Goal: Transaction & Acquisition: Purchase product/service

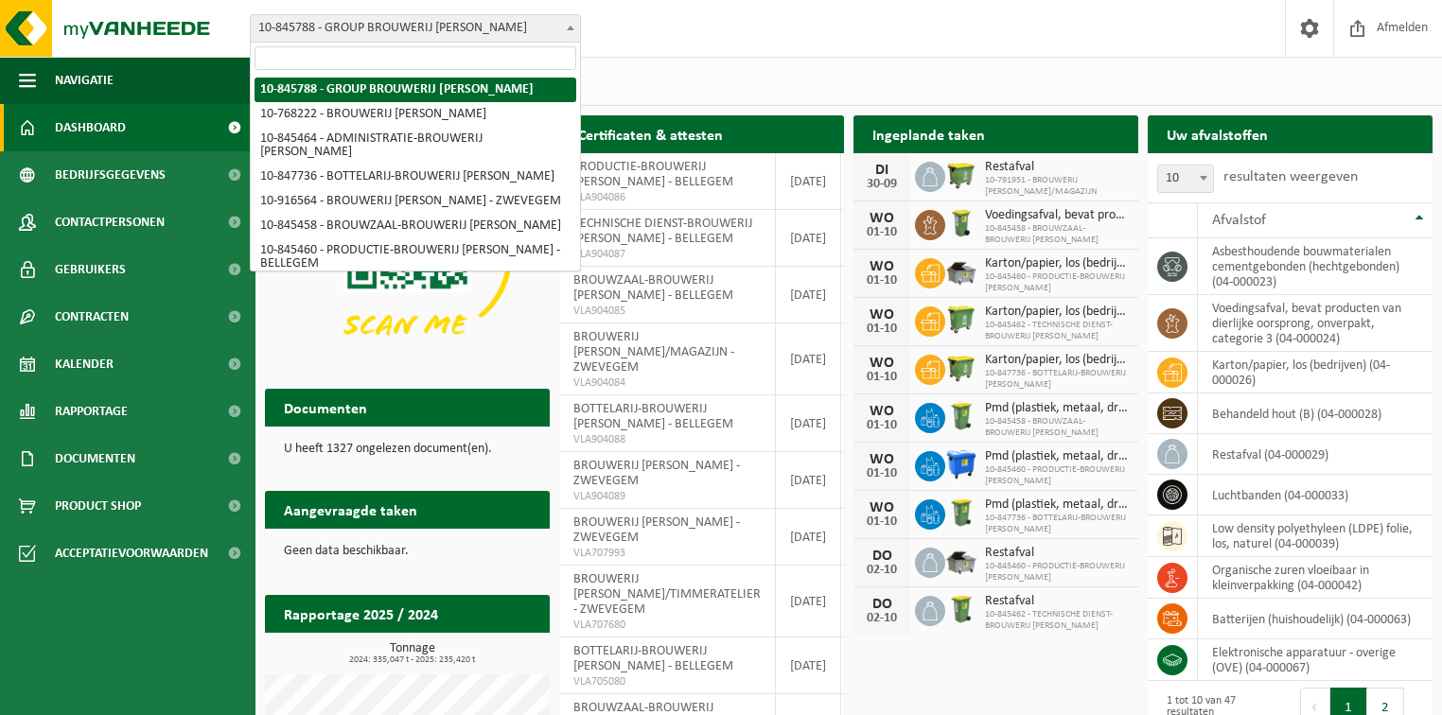
click at [333, 28] on span "10-845788 - GROUP BROUWERIJ [PERSON_NAME]" at bounding box center [415, 28] width 329 height 26
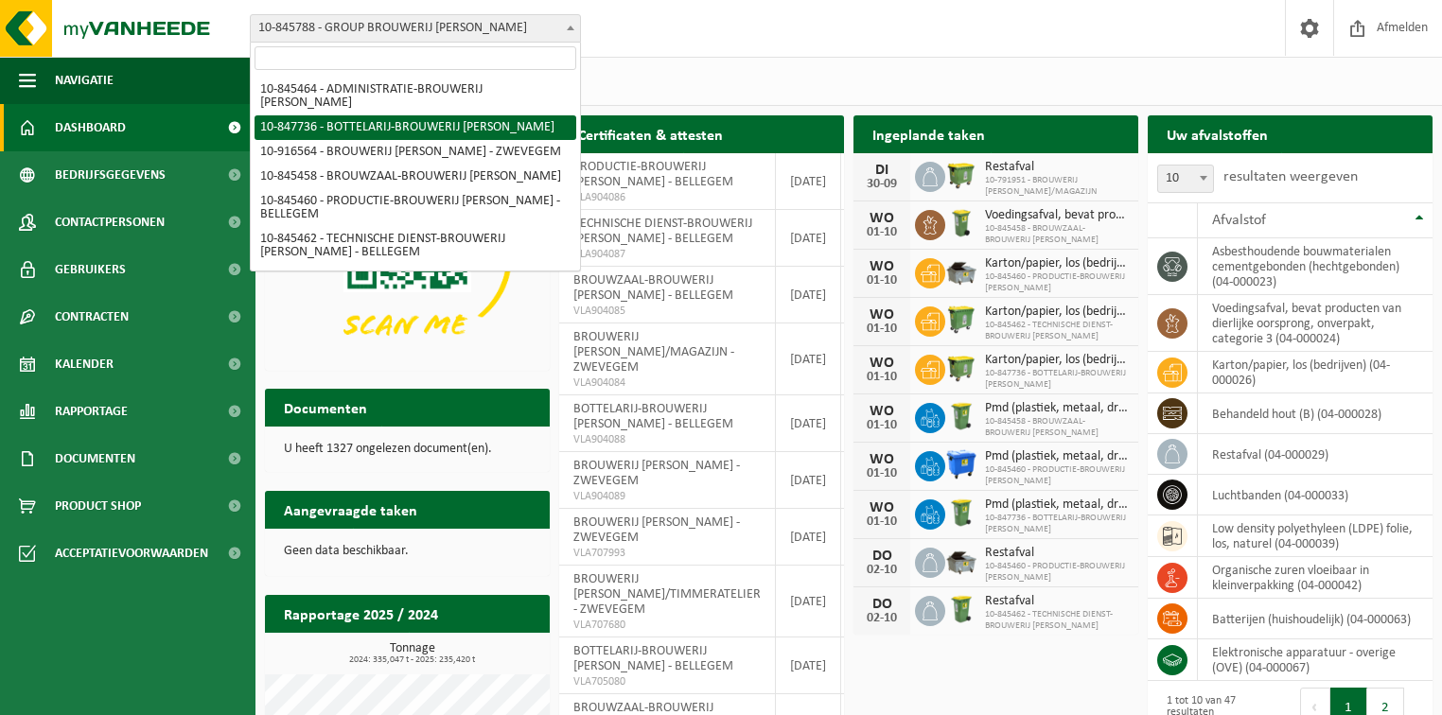
scroll to position [76, 0]
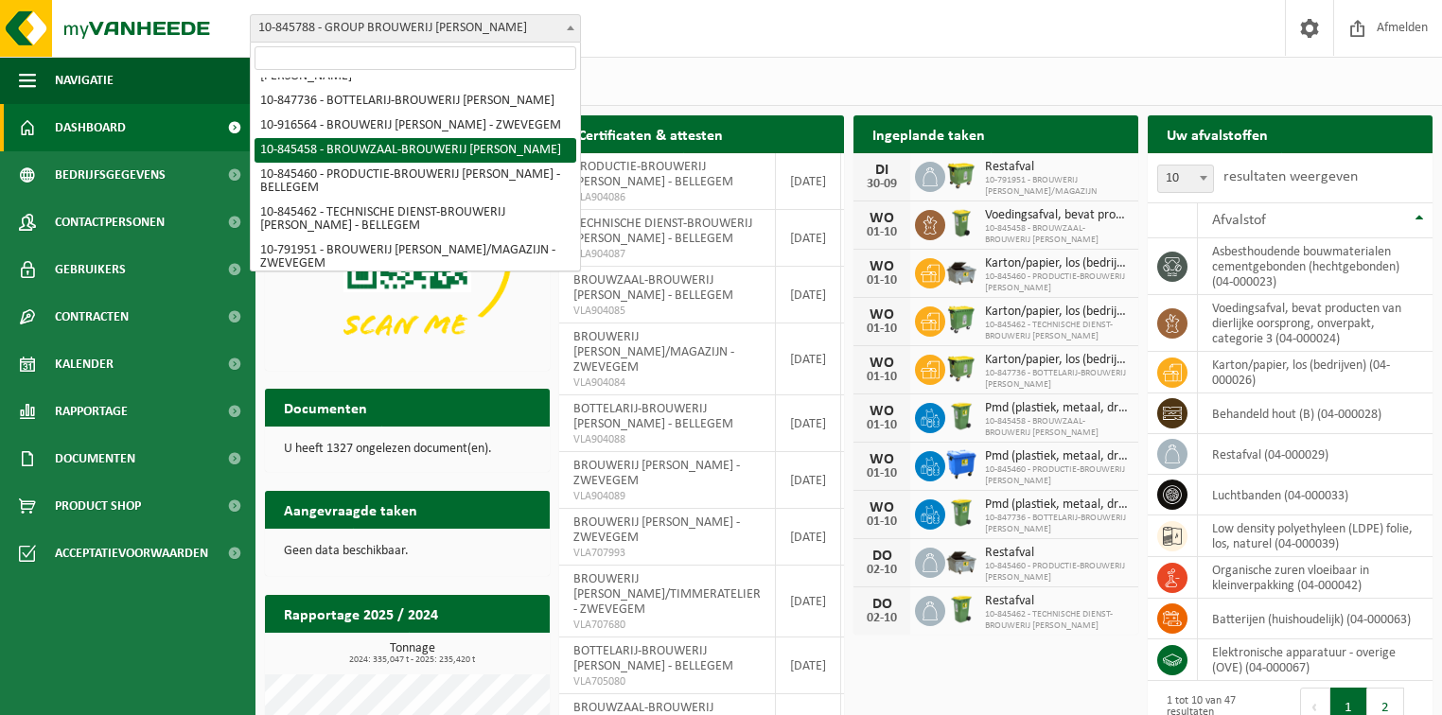
select select "93532"
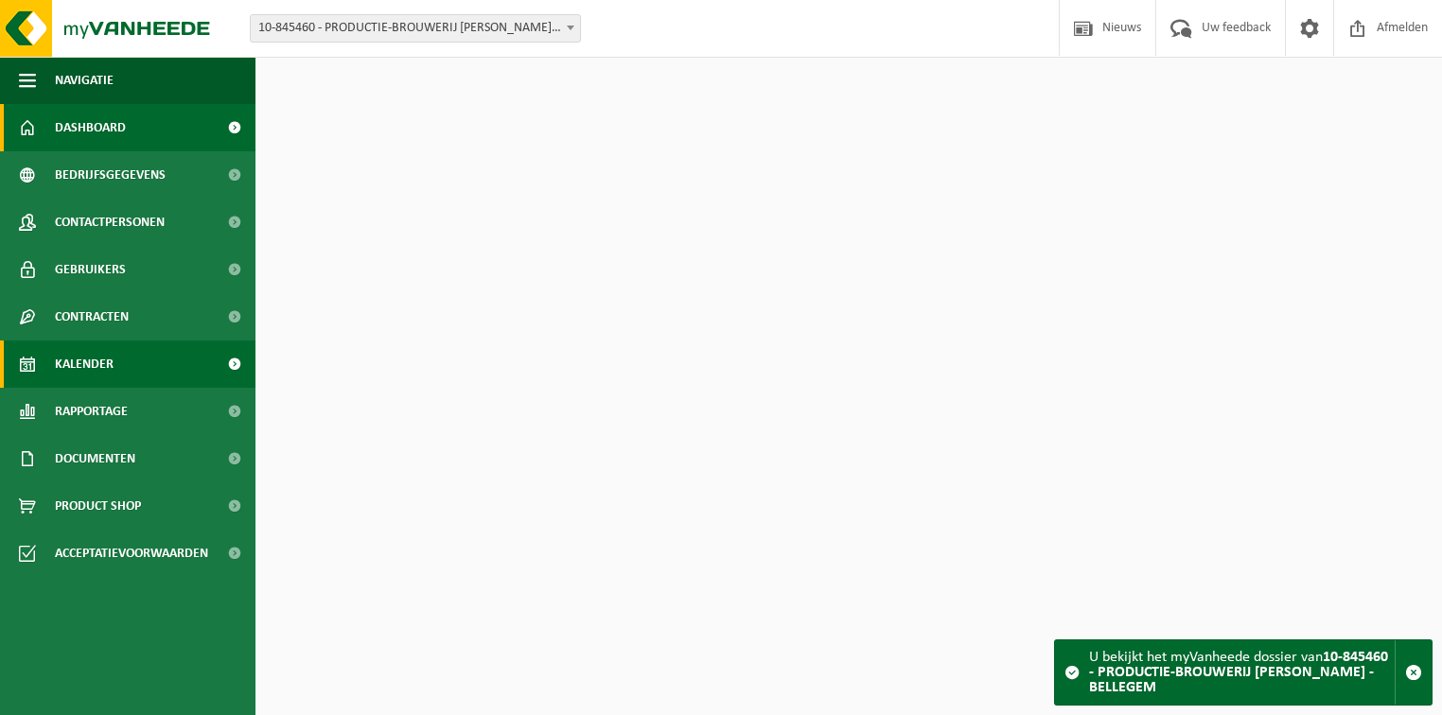
click at [72, 366] on span "Kalender" at bounding box center [84, 364] width 59 height 47
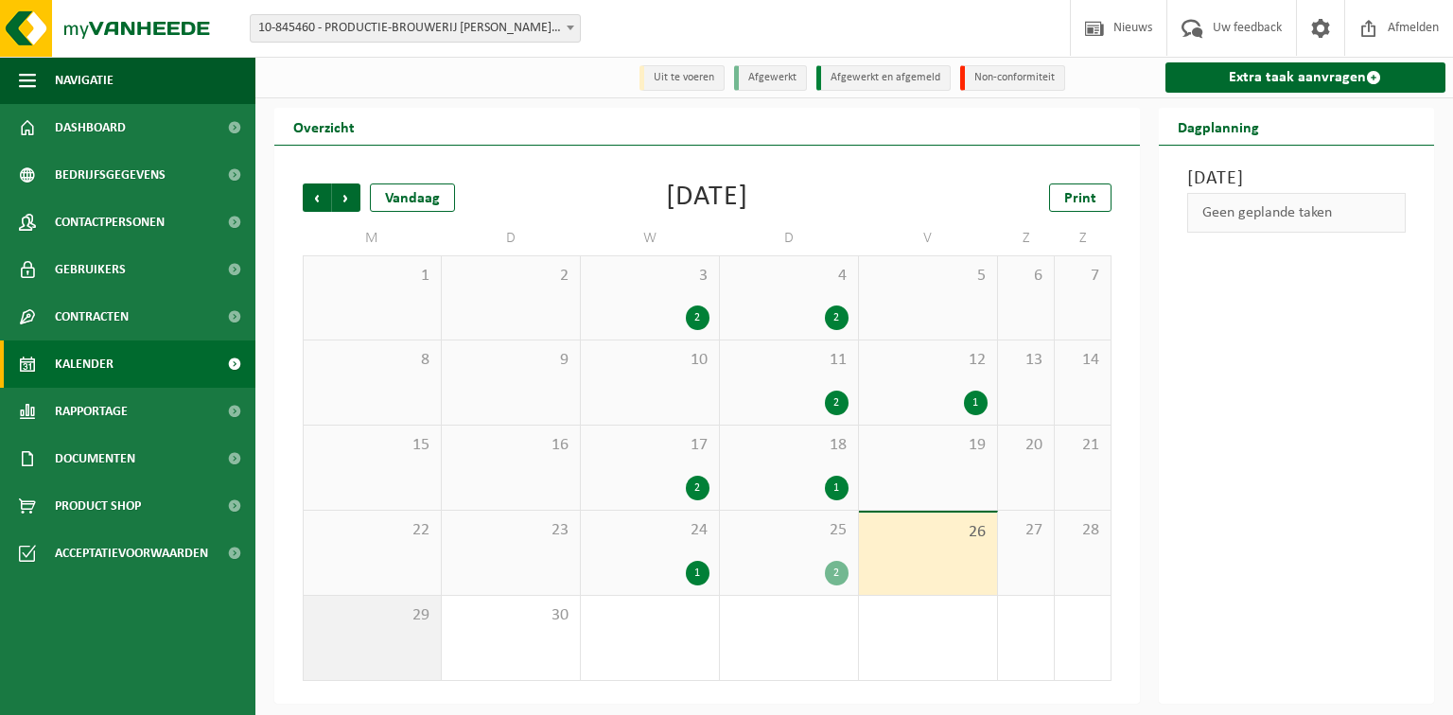
click at [392, 626] on span "29" at bounding box center [372, 616] width 118 height 21
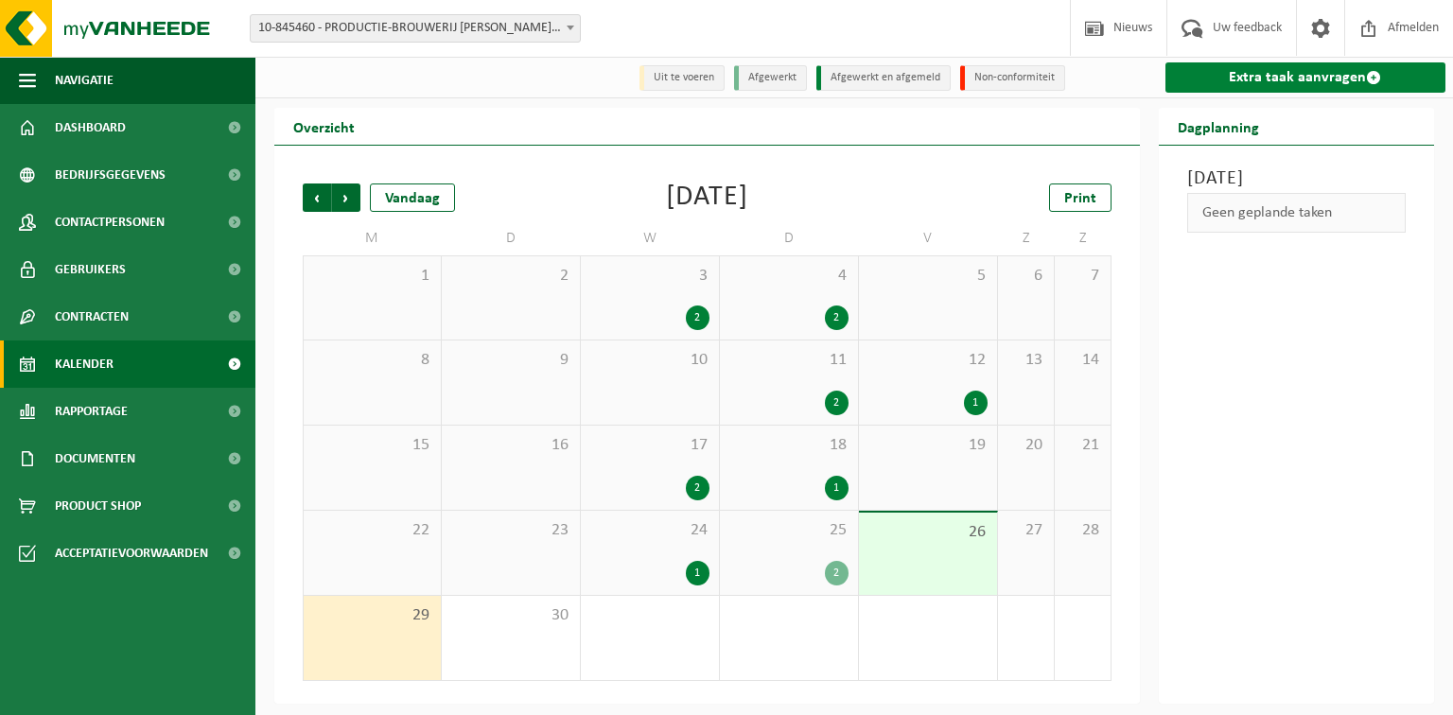
click at [1257, 77] on link "Extra taak aanvragen" at bounding box center [1306, 77] width 281 height 30
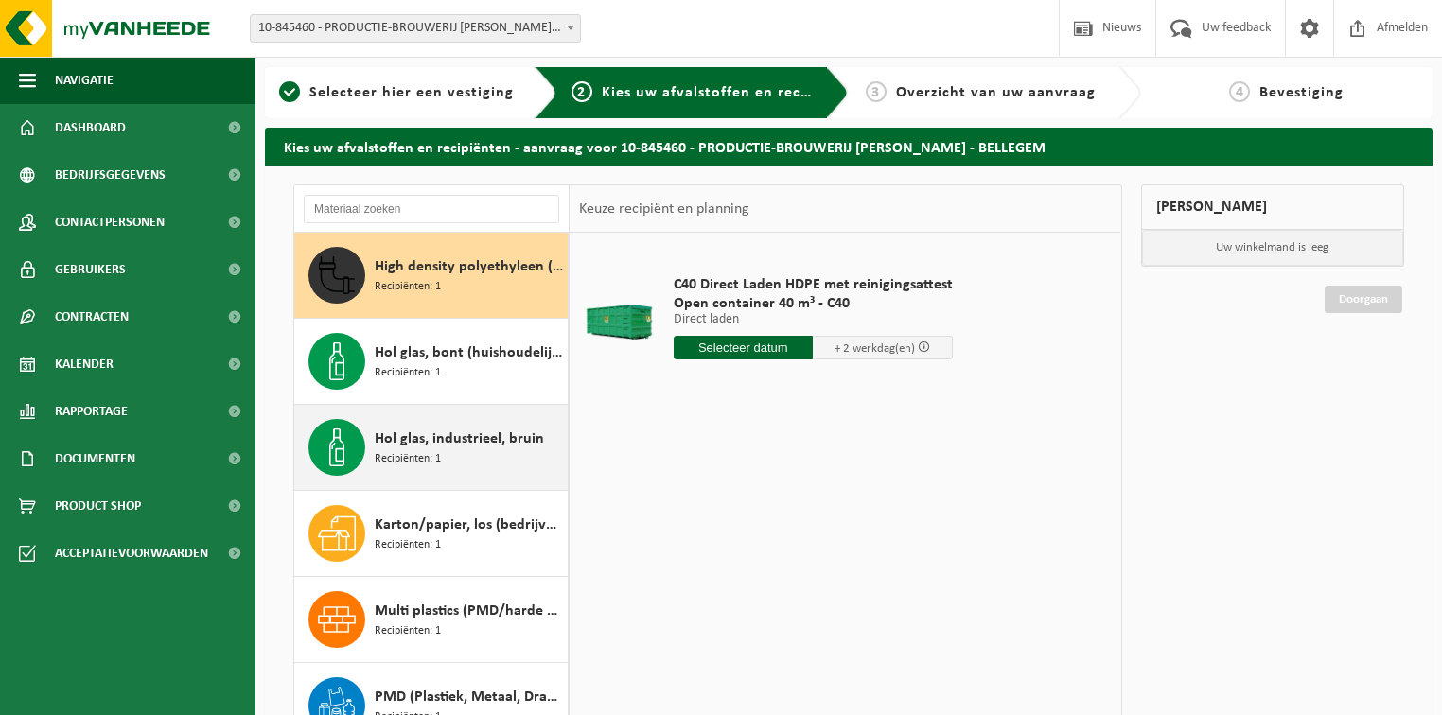
click at [382, 442] on span "Hol glas, industrieel, bruin" at bounding box center [459, 439] width 169 height 23
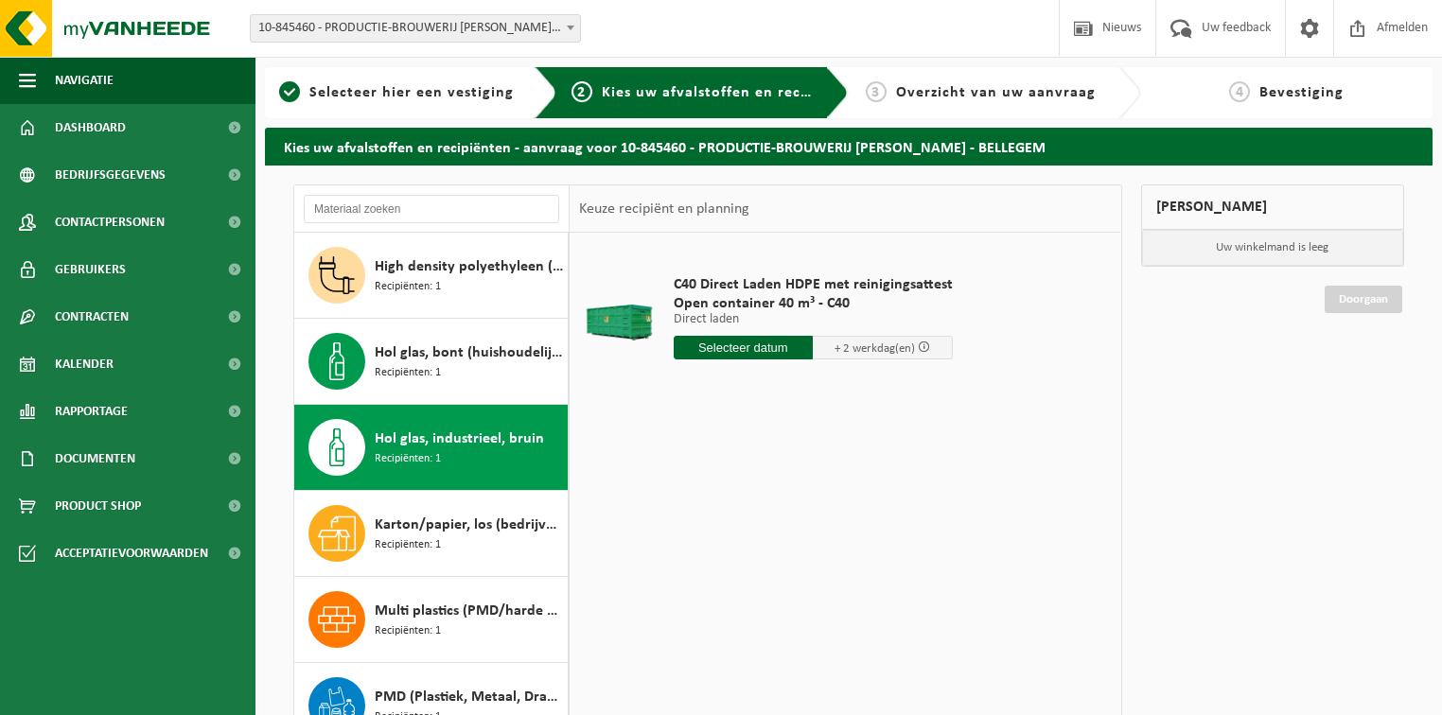
scroll to position [117, 0]
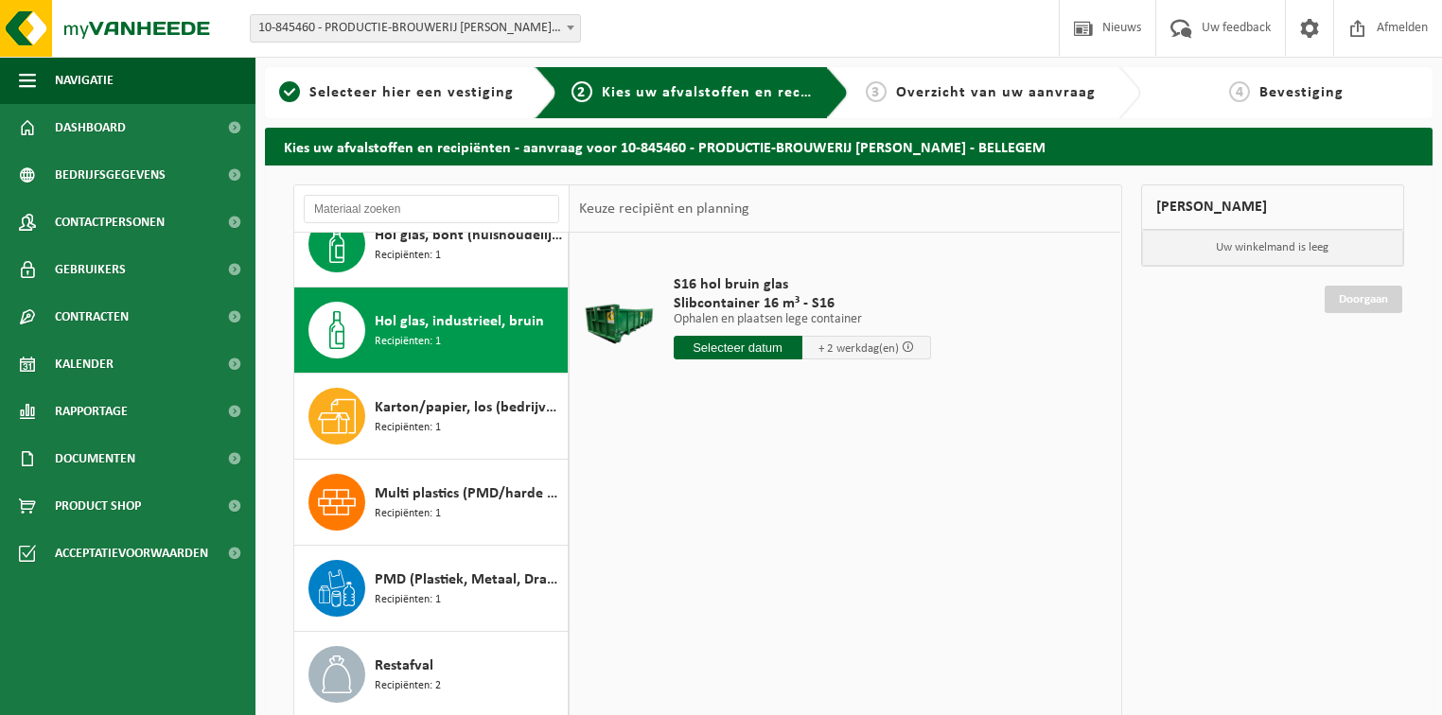
click at [750, 348] on input "text" at bounding box center [738, 348] width 129 height 24
click at [685, 577] on div "29" at bounding box center [690, 576] width 33 height 30
type input "Van 2025-09-29"
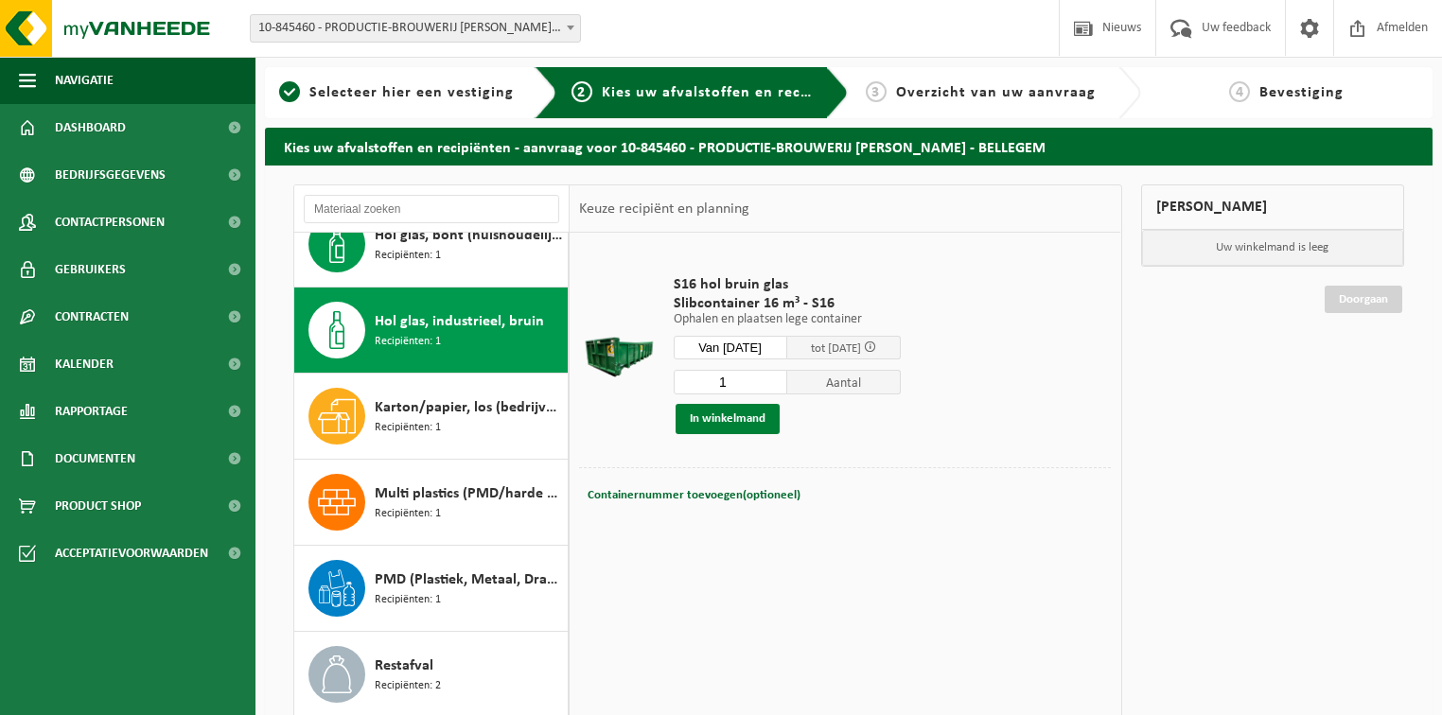
click at [734, 416] on button "In winkelmand" at bounding box center [728, 419] width 104 height 30
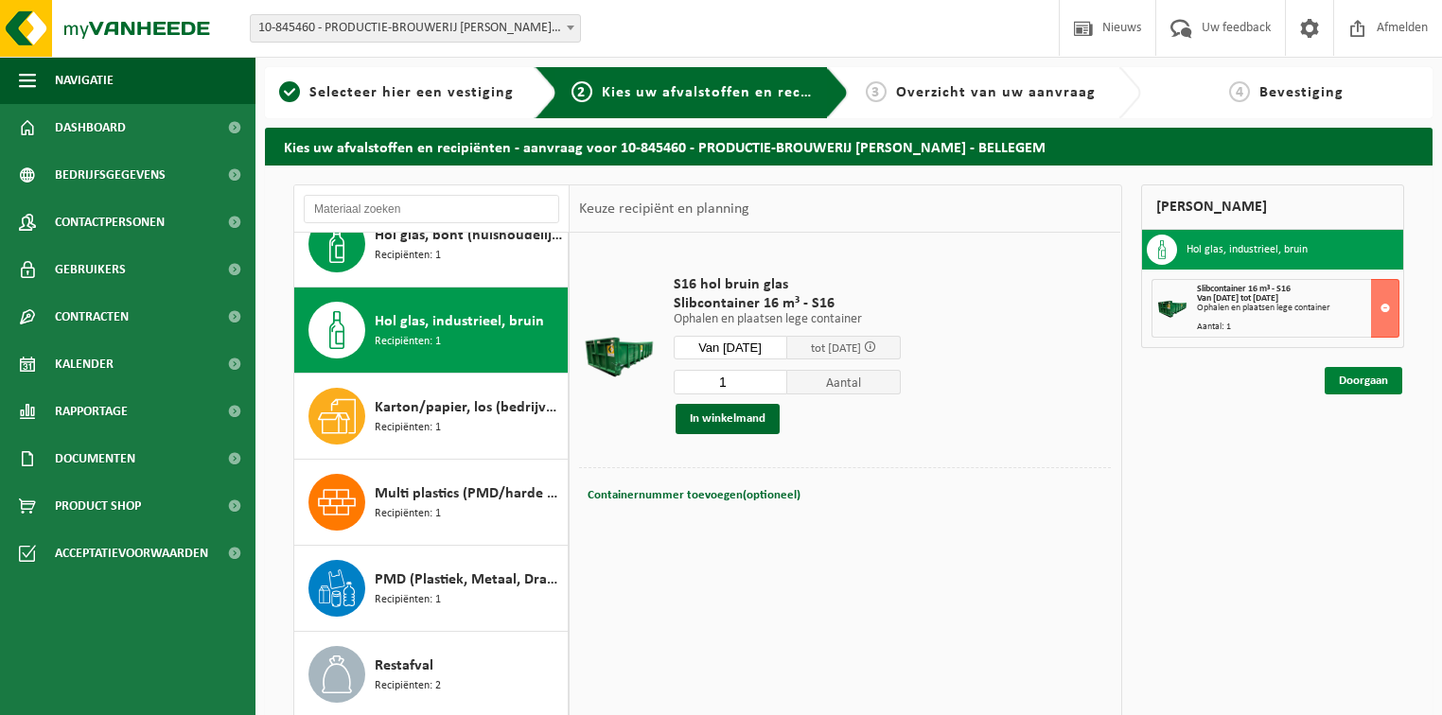
click at [1394, 381] on link "Doorgaan" at bounding box center [1364, 380] width 78 height 27
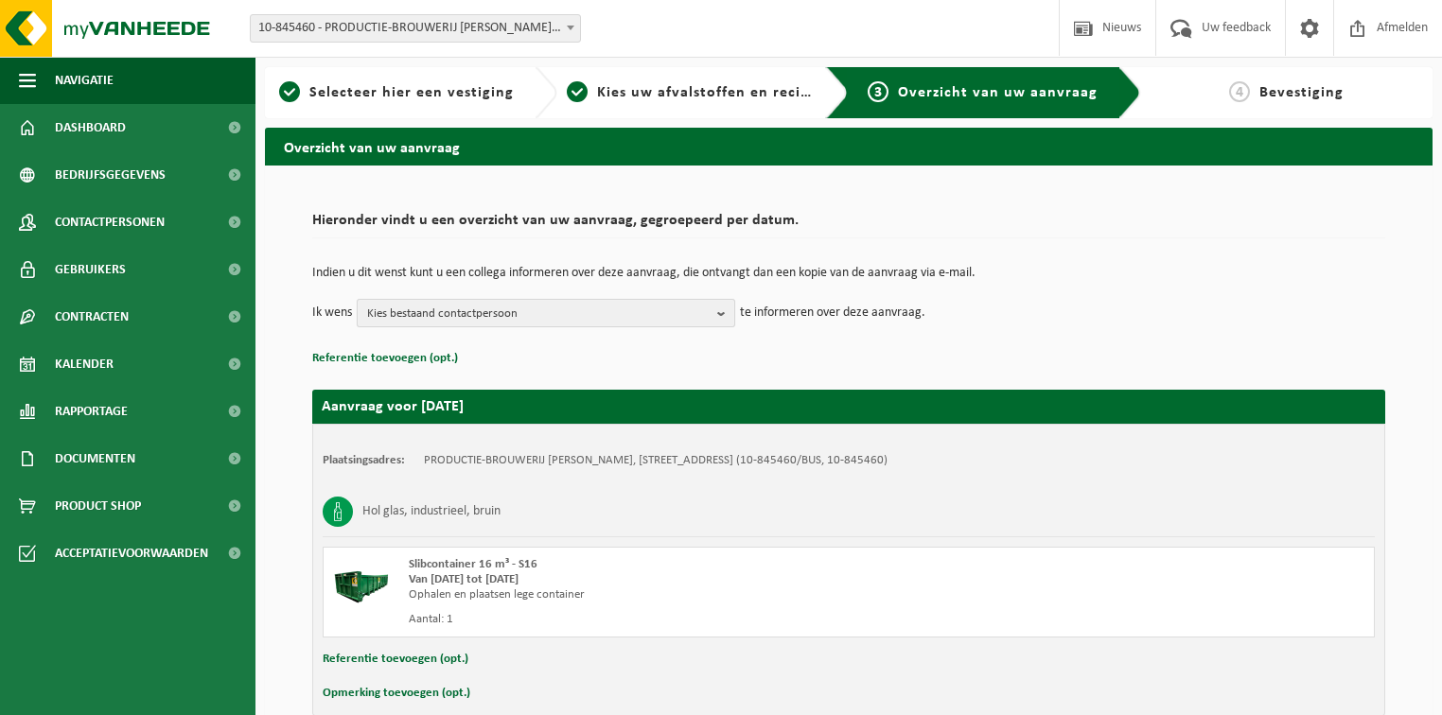
click at [562, 300] on span "Kies bestaand contactpersoon" at bounding box center [538, 314] width 343 height 28
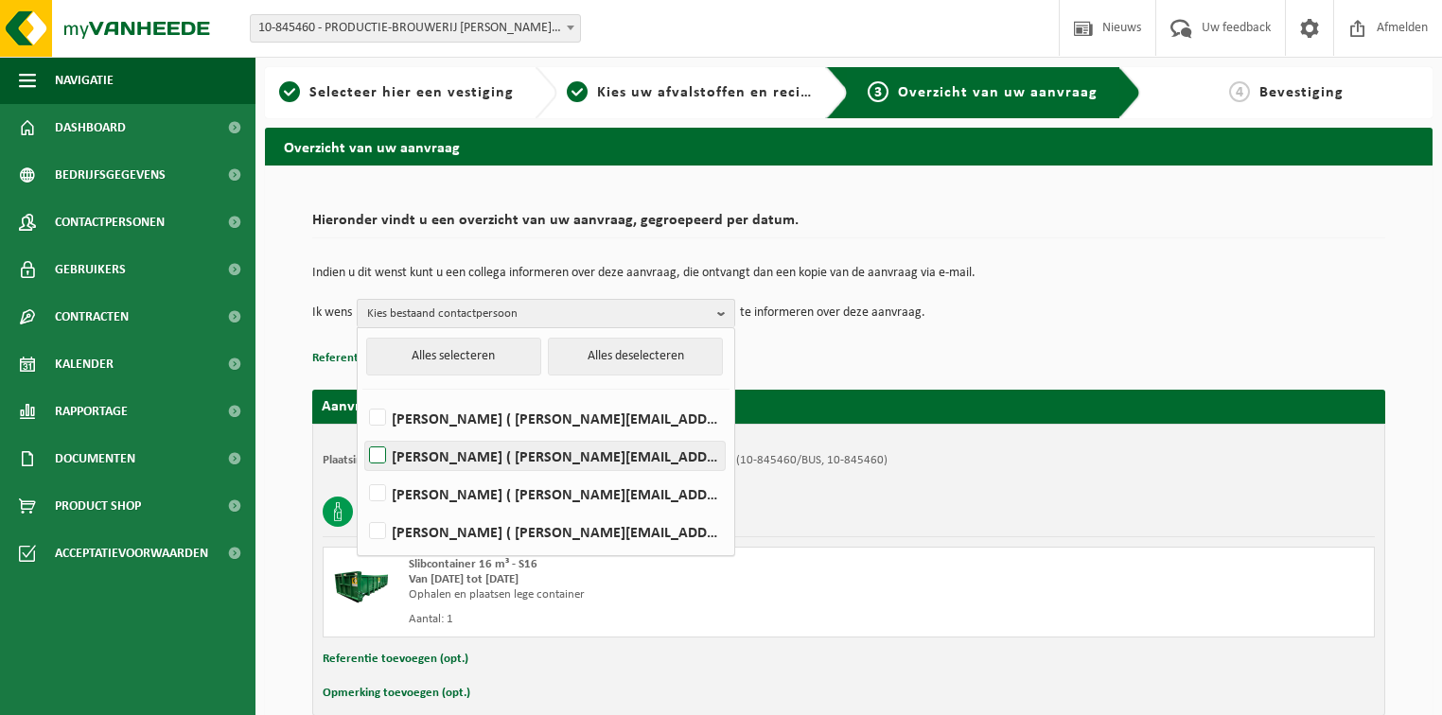
click at [492, 465] on label "[PERSON_NAME] ( [PERSON_NAME][EMAIL_ADDRESS][DOMAIN_NAME] )" at bounding box center [545, 456] width 360 height 28
click at [362, 432] on input "[PERSON_NAME] ( [PERSON_NAME][EMAIL_ADDRESS][DOMAIN_NAME] )" at bounding box center [361, 431] width 1 height 1
checkbox input "true"
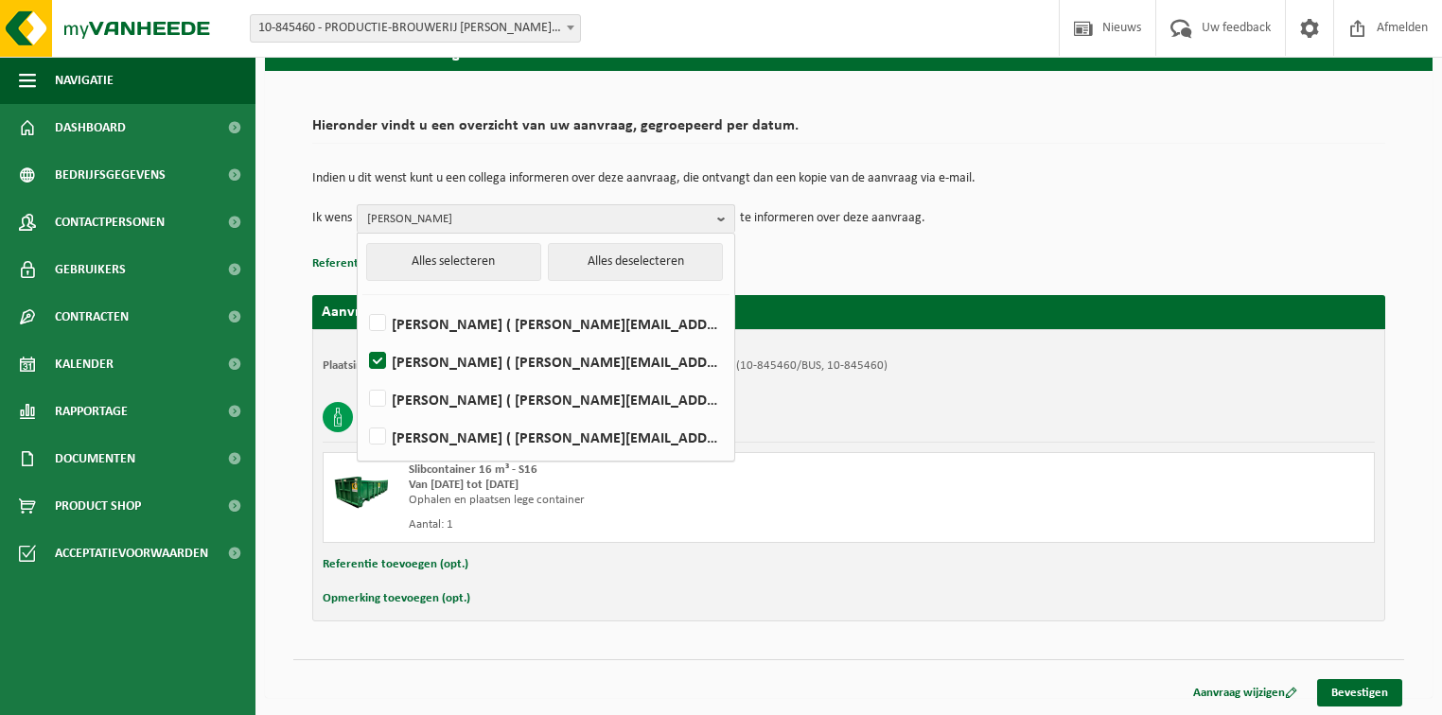
scroll to position [95, 0]
click at [1390, 687] on link "Bevestigen" at bounding box center [1359, 692] width 85 height 27
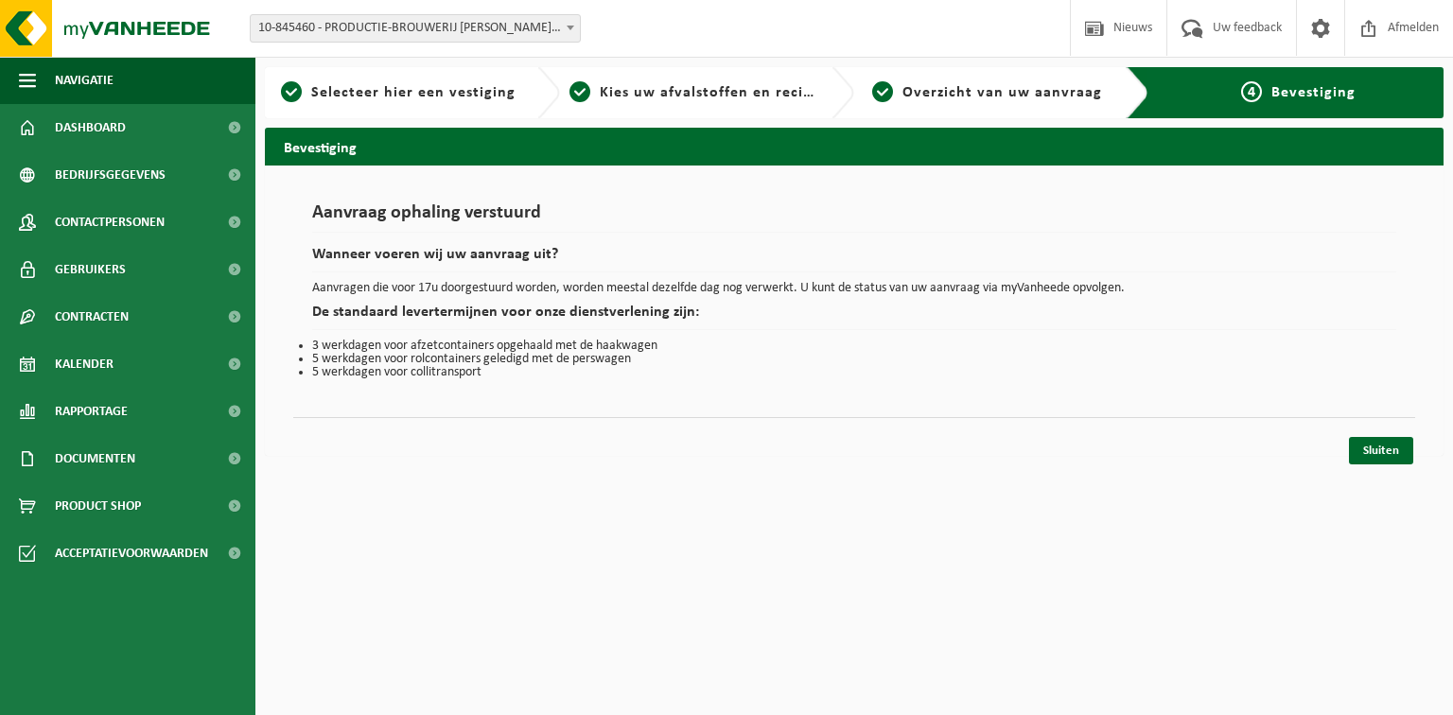
drag, startPoint x: 612, startPoint y: 526, endPoint x: 606, endPoint y: 509, distance: 18.3
click at [612, 521] on html "Vestiging: 10-845788 - GROUP BROUWERIJ [PERSON_NAME] 10-768222 - BROUWERIJ [PER…" at bounding box center [726, 357] width 1453 height 715
click at [117, 505] on span "Product Shop" at bounding box center [98, 506] width 86 height 47
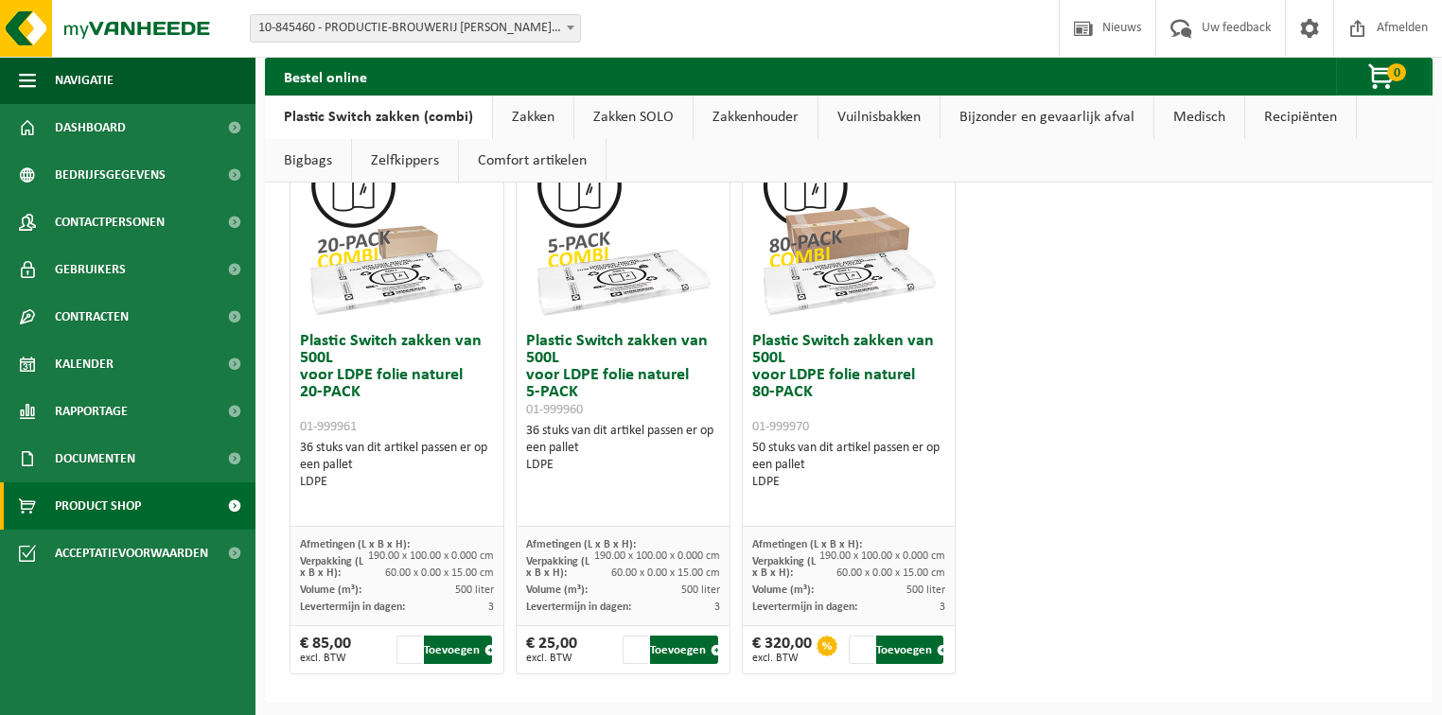
scroll to position [1306, 0]
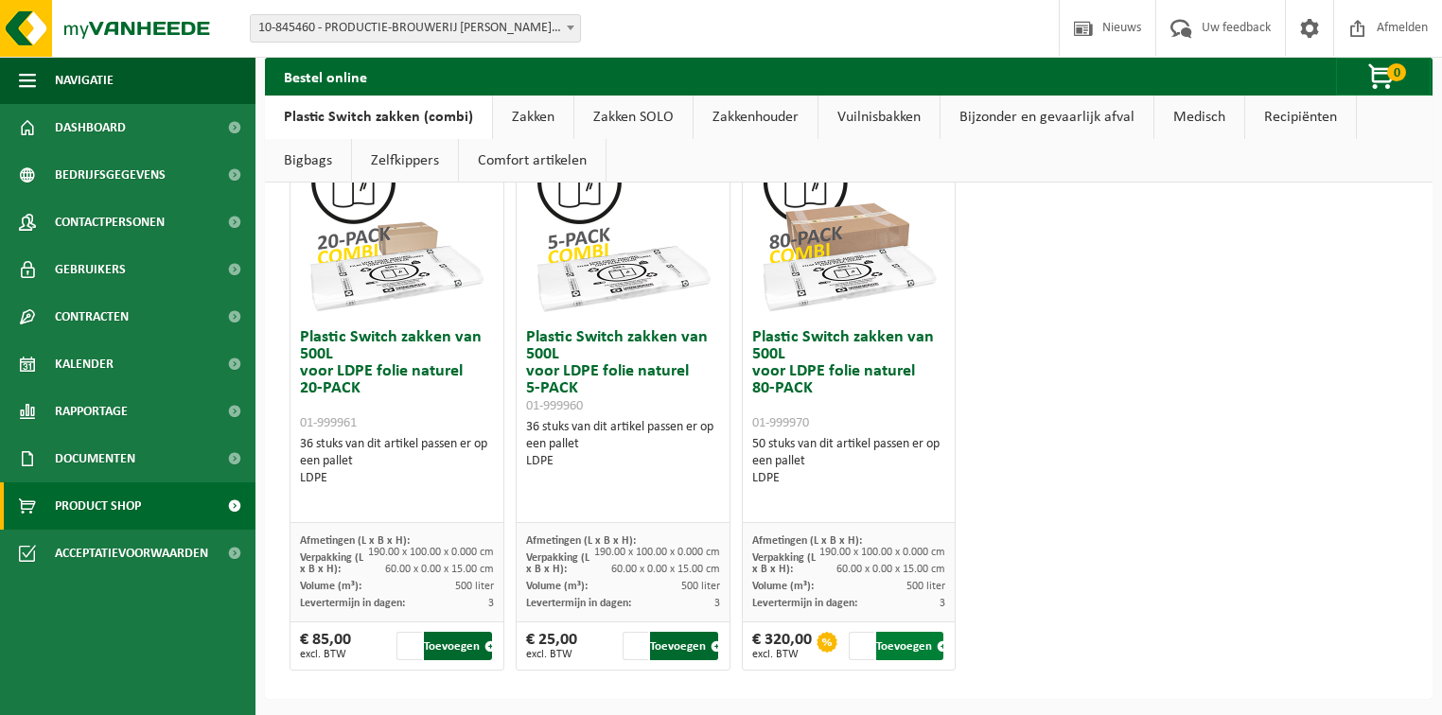
click at [905, 642] on button "Toevoegen" at bounding box center [910, 646] width 68 height 28
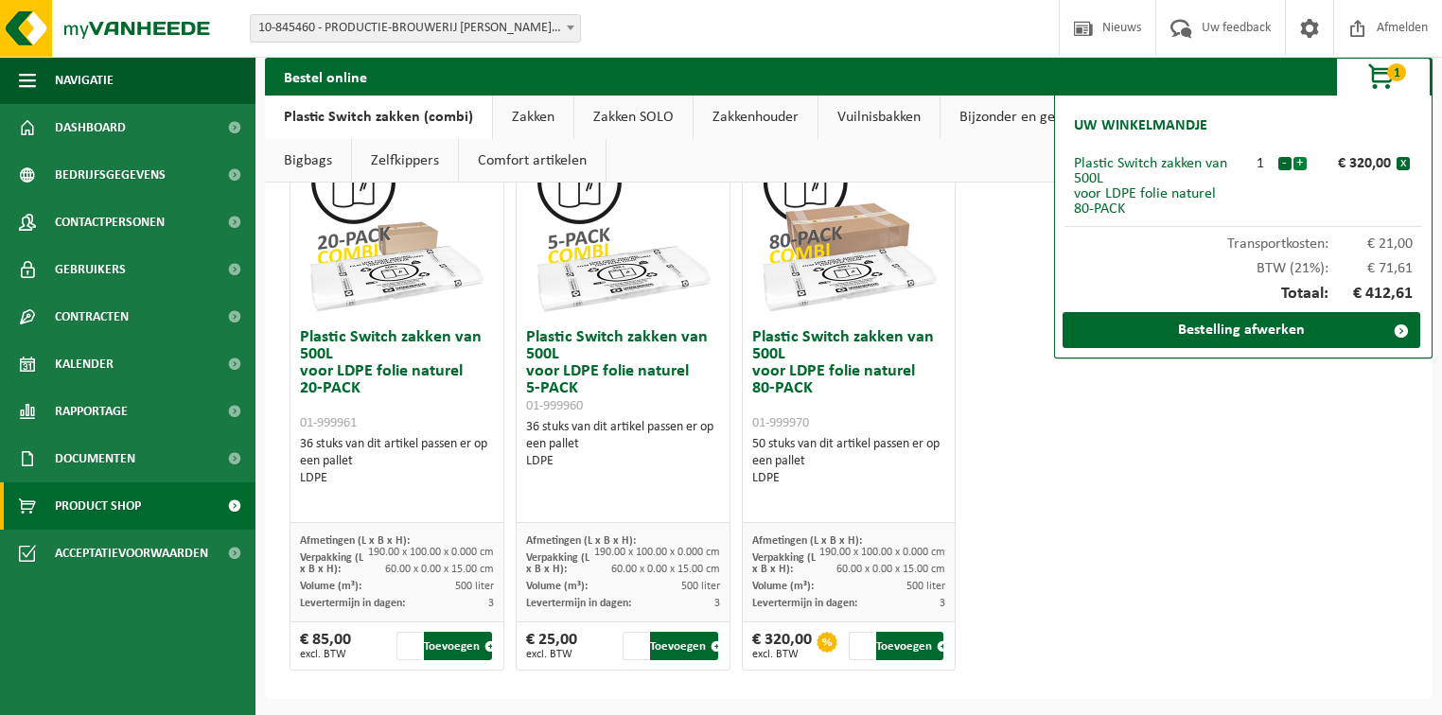
click at [1302, 161] on button "+" at bounding box center [1300, 163] width 13 height 13
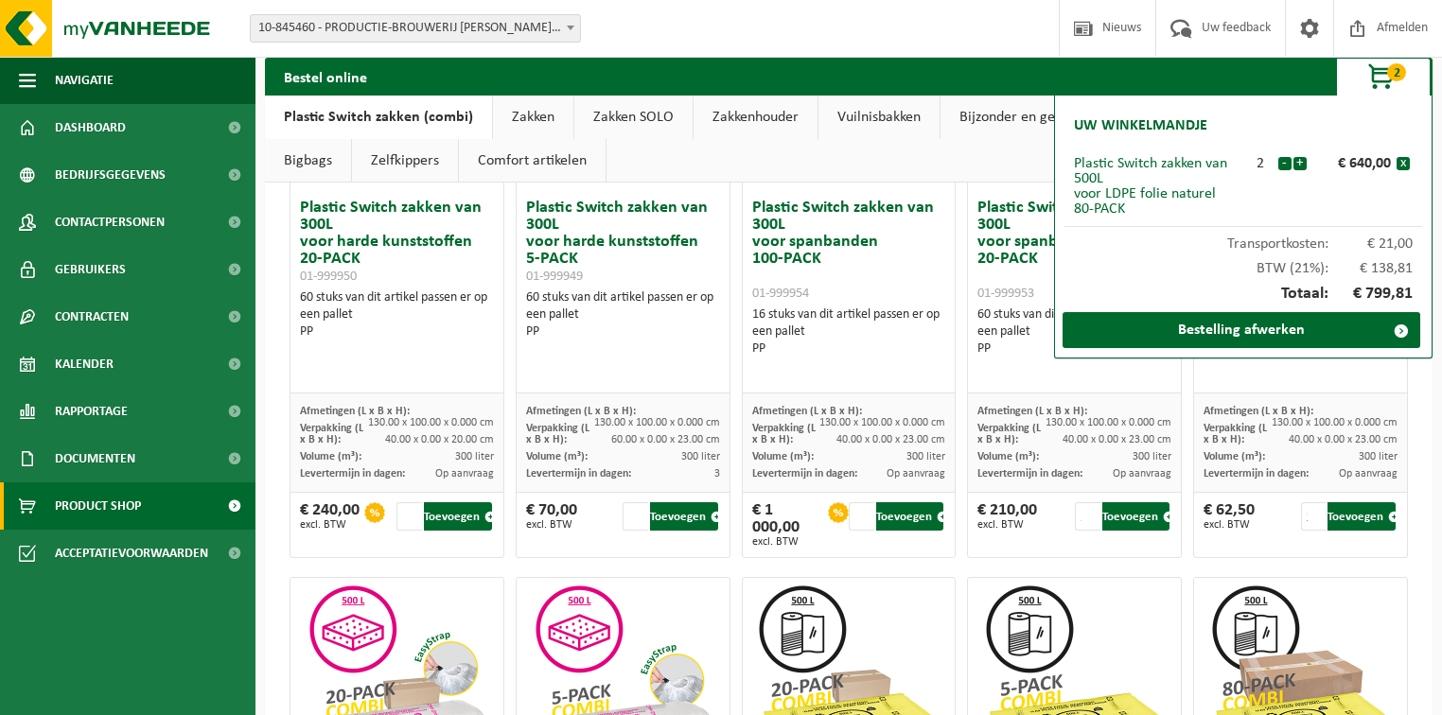
scroll to position [303, 0]
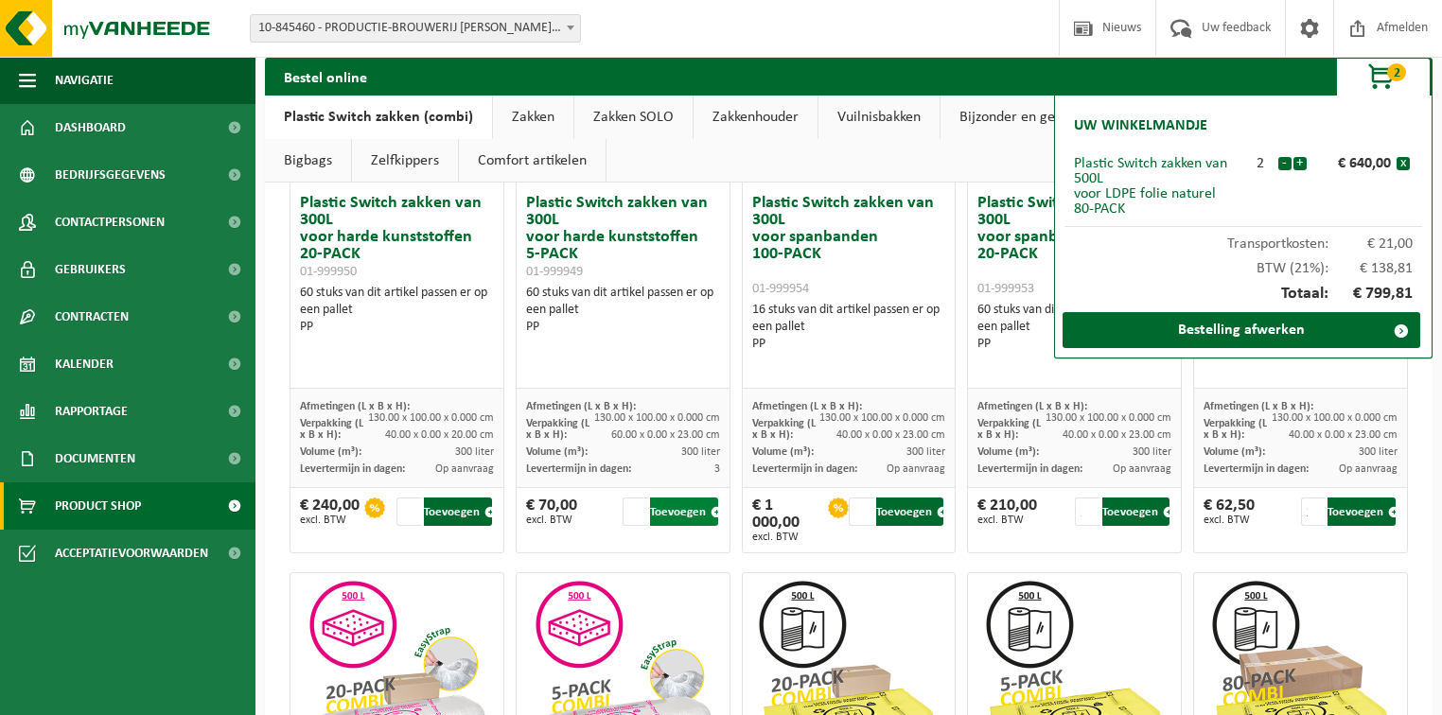
click at [697, 509] on button "Toevoegen" at bounding box center [684, 512] width 68 height 28
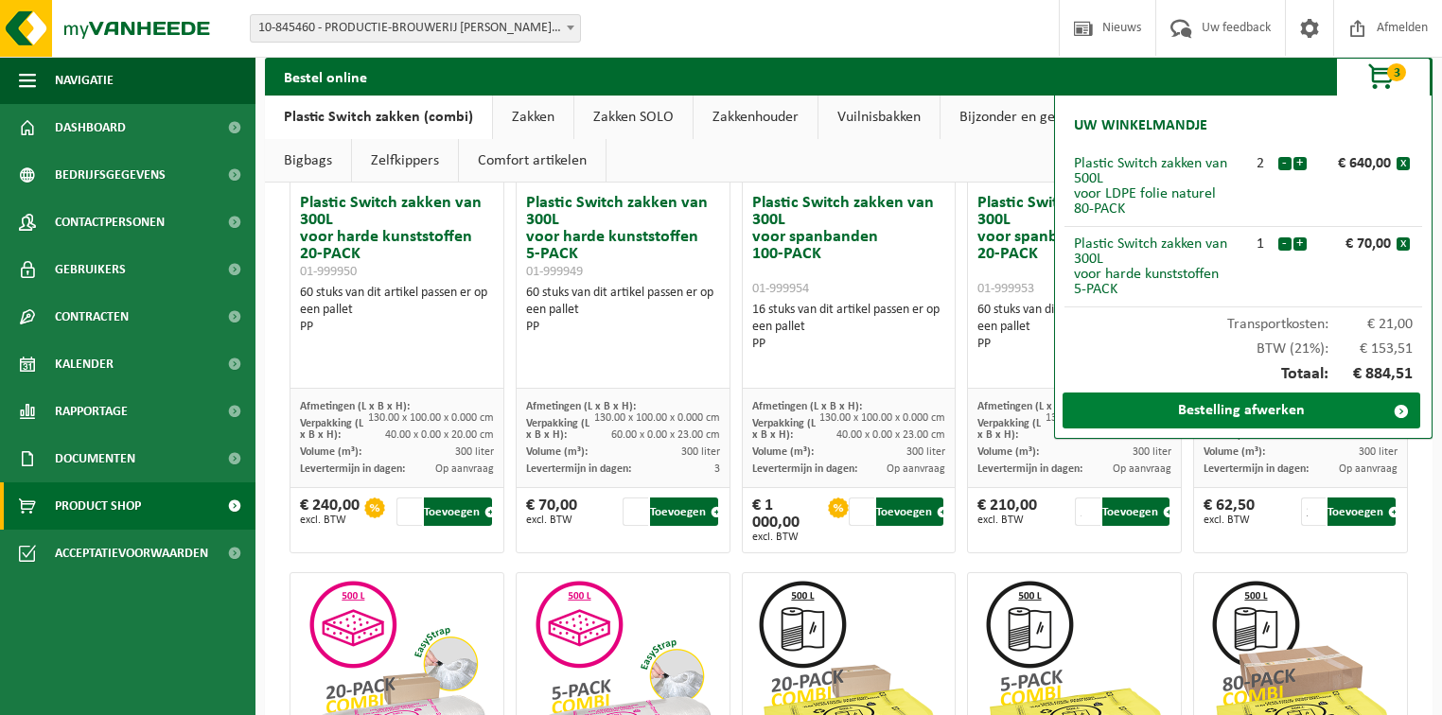
click at [1300, 412] on link "Bestelling afwerken" at bounding box center [1242, 411] width 358 height 36
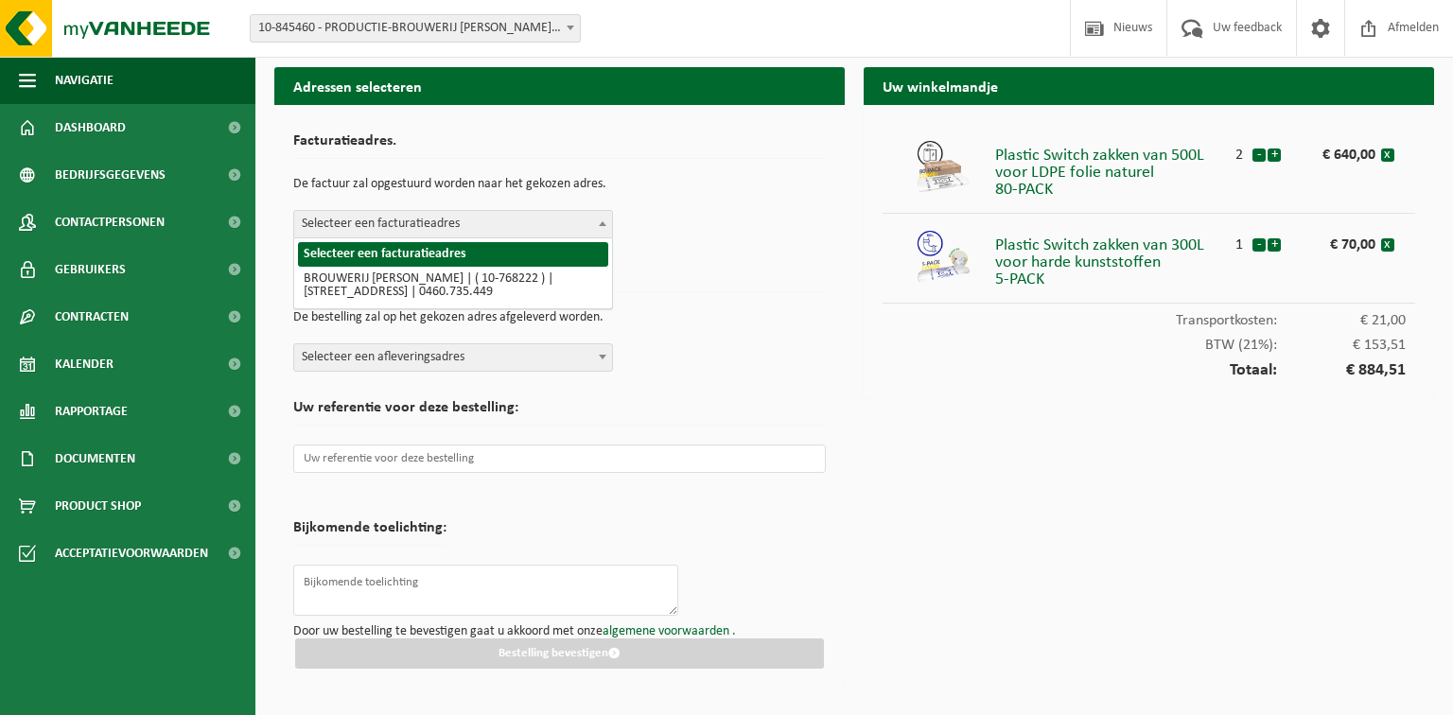
click at [480, 227] on span "Selecteer een facturatieadres" at bounding box center [453, 224] width 318 height 26
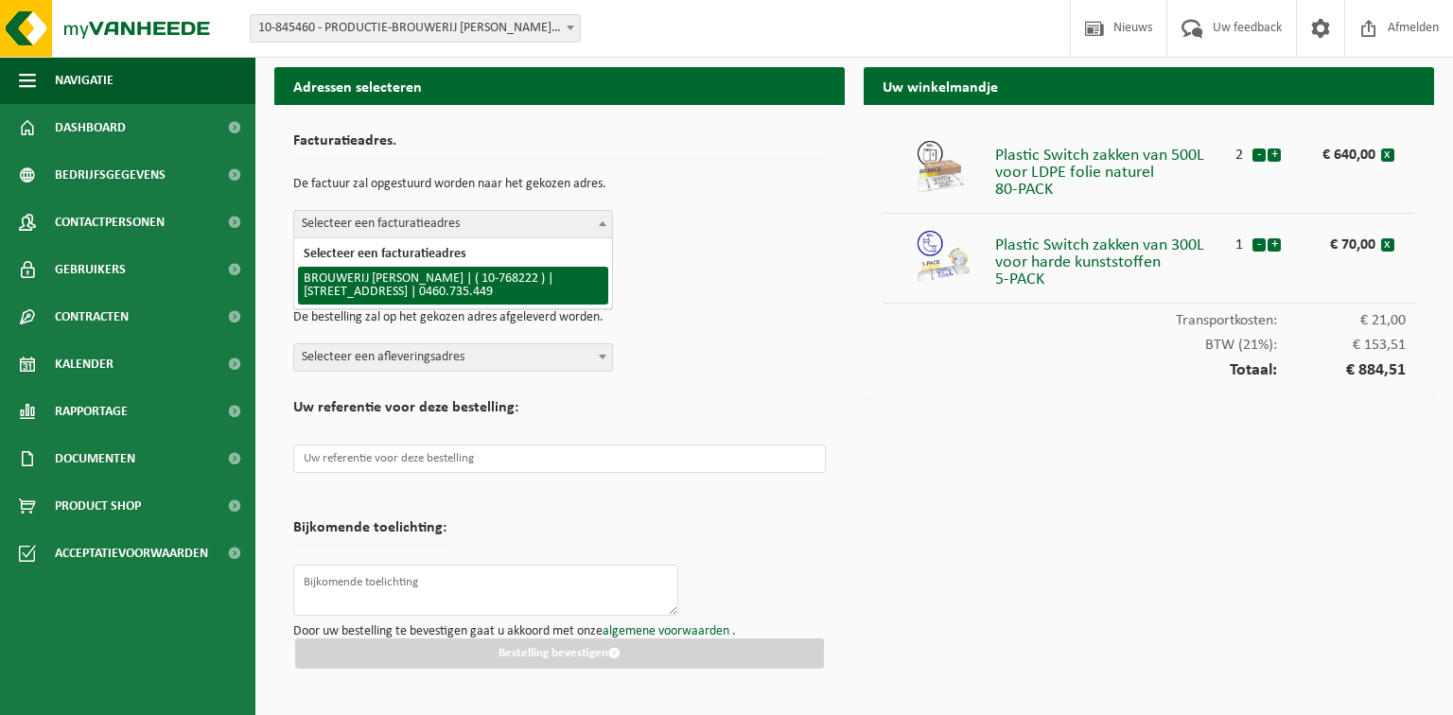
select select "14207"
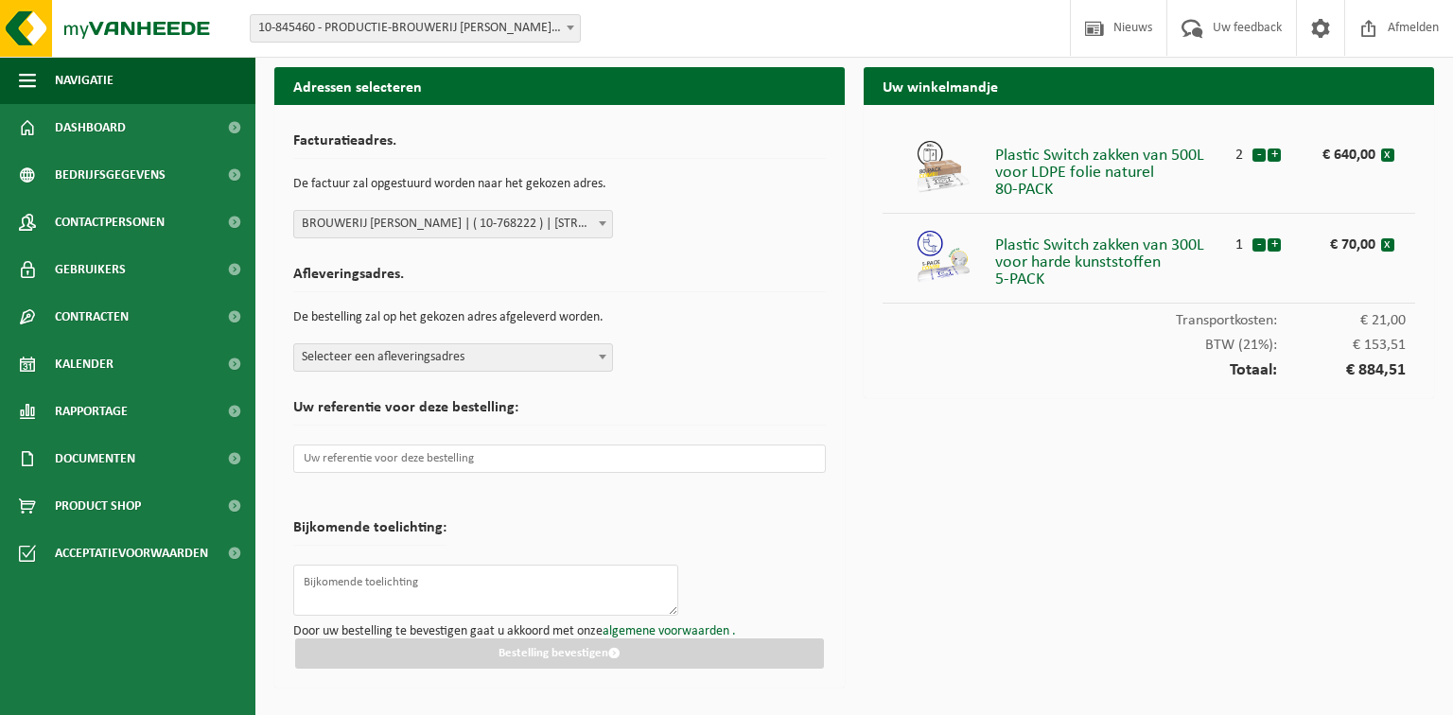
click at [413, 358] on span "Selecteer een afleveringsadres" at bounding box center [453, 357] width 318 height 26
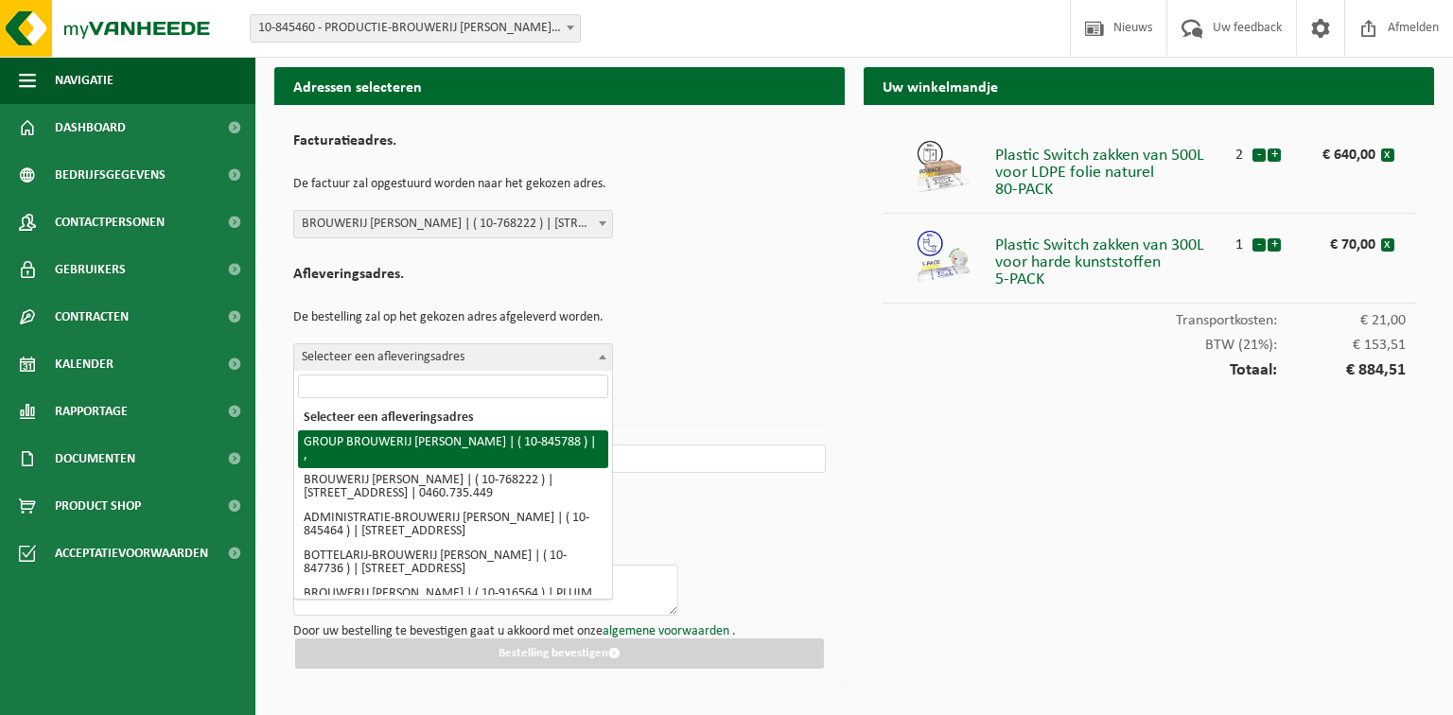
select select "93645"
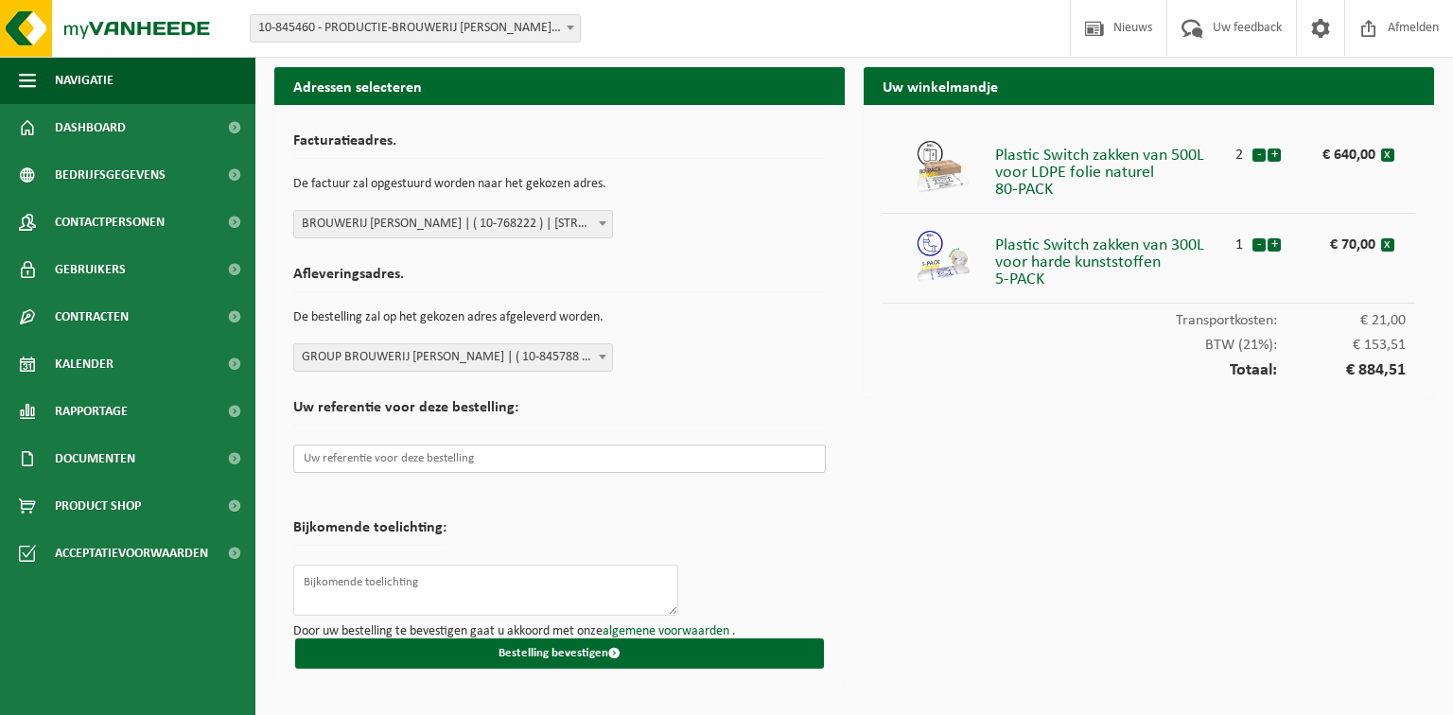
click at [428, 458] on input "text" at bounding box center [559, 459] width 533 height 28
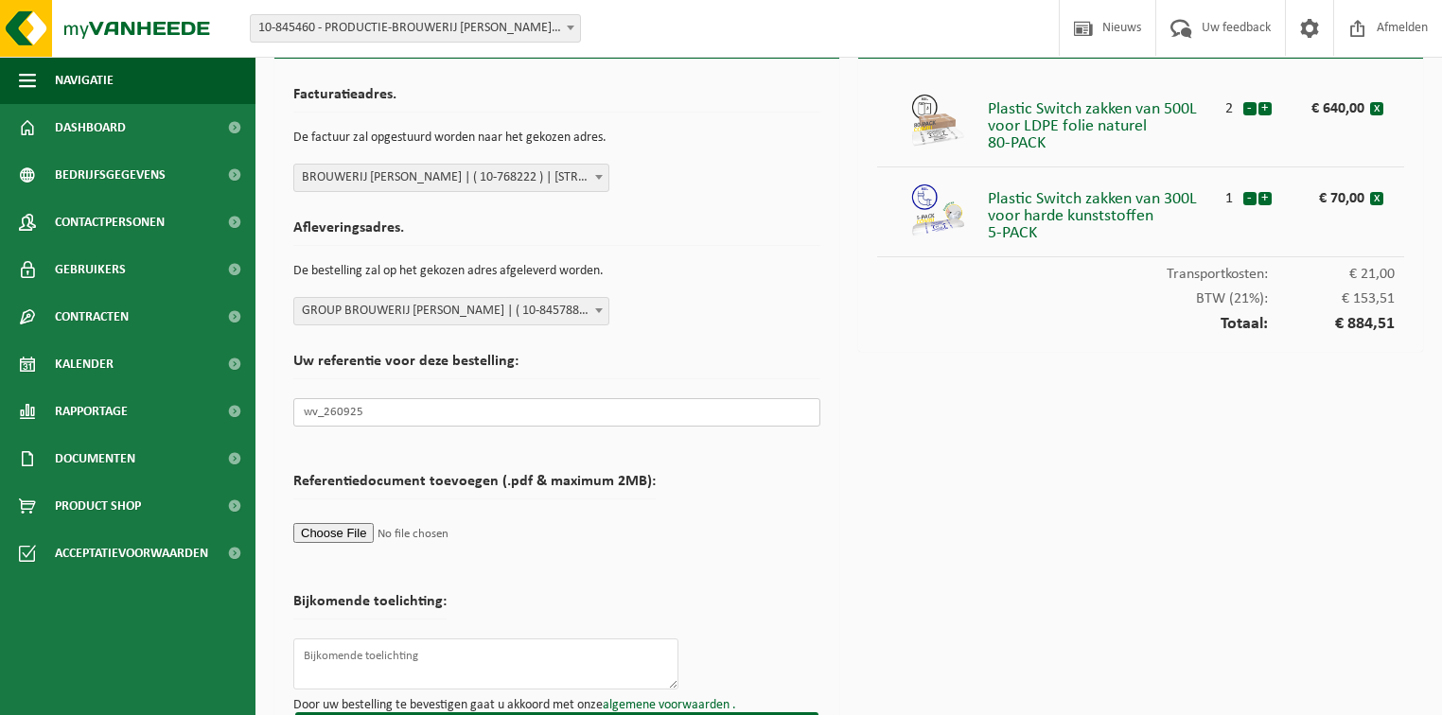
scroll to position [98, 0]
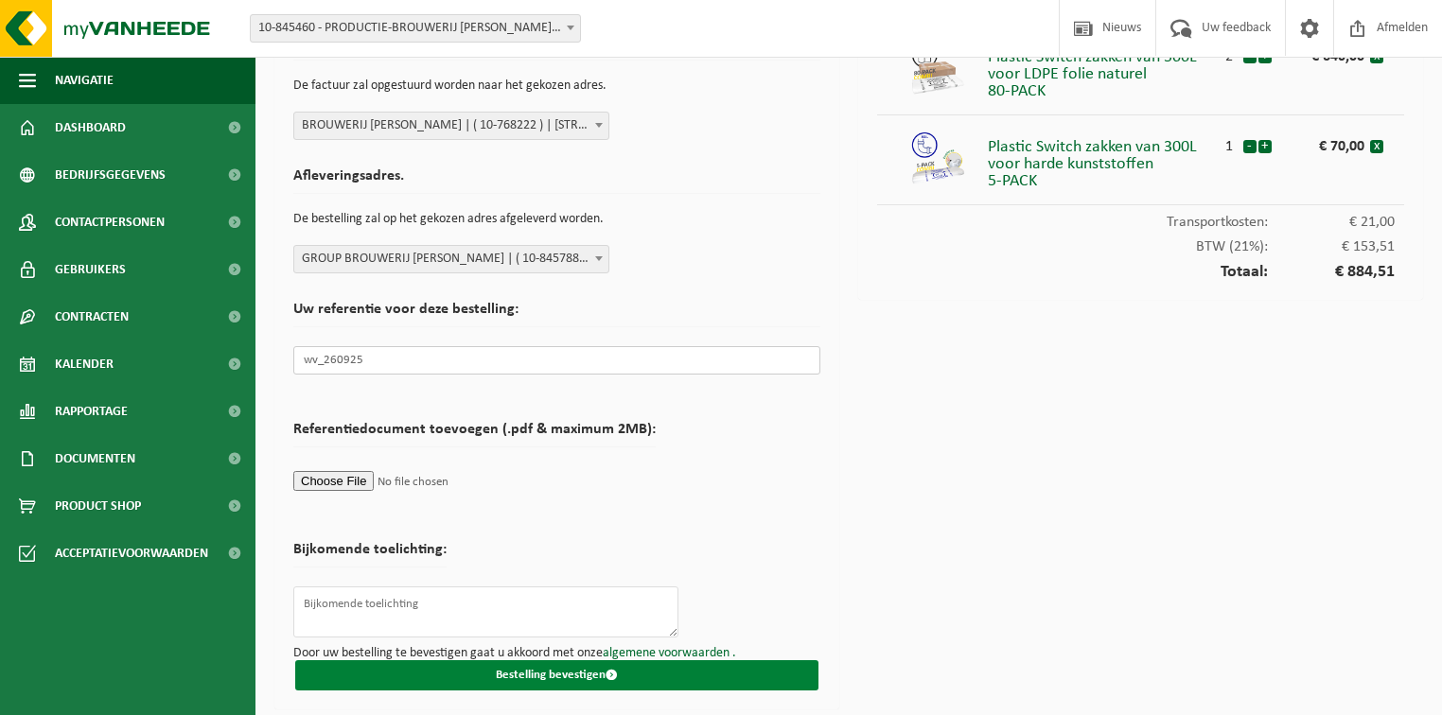
type input "wv_260925"
click at [528, 677] on button "Bestelling bevestigen" at bounding box center [556, 675] width 523 height 30
